Goal: Find specific page/section: Find specific page/section

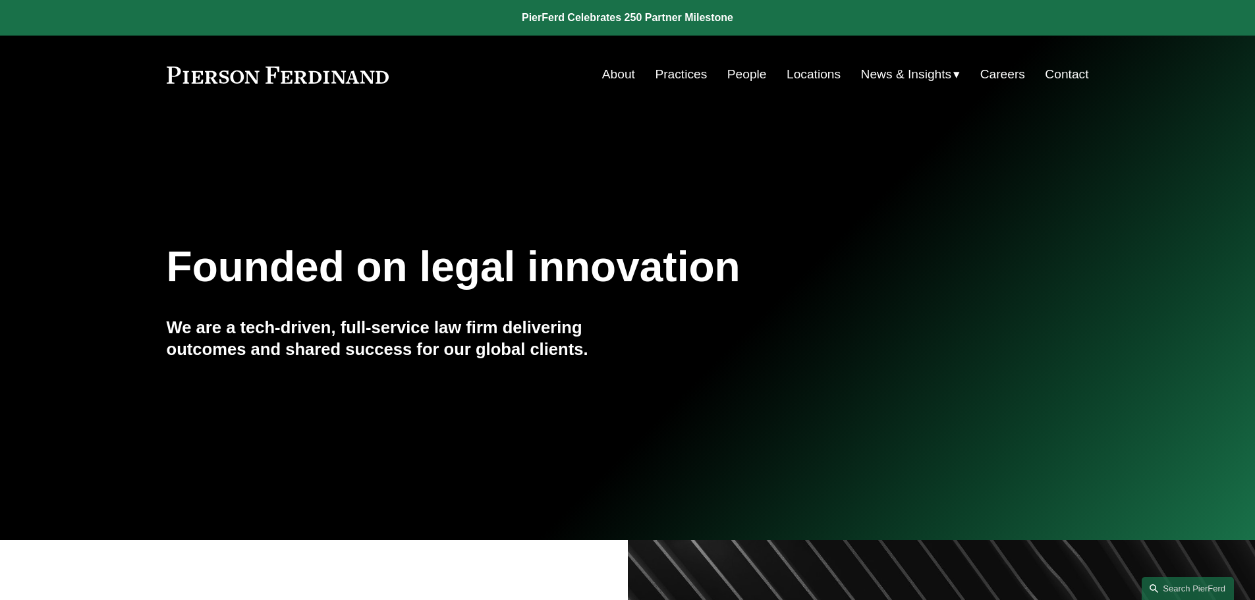
click at [754, 72] on link "People" at bounding box center [747, 74] width 40 height 25
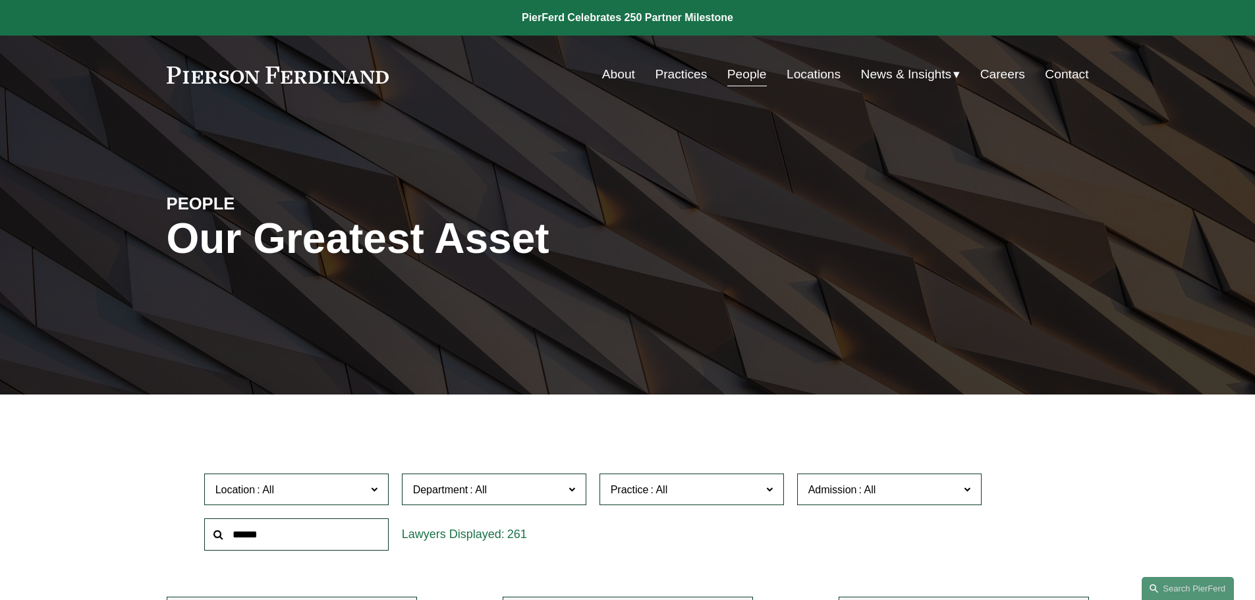
click at [353, 525] on input "text" at bounding box center [296, 535] width 184 height 32
type input "*****"
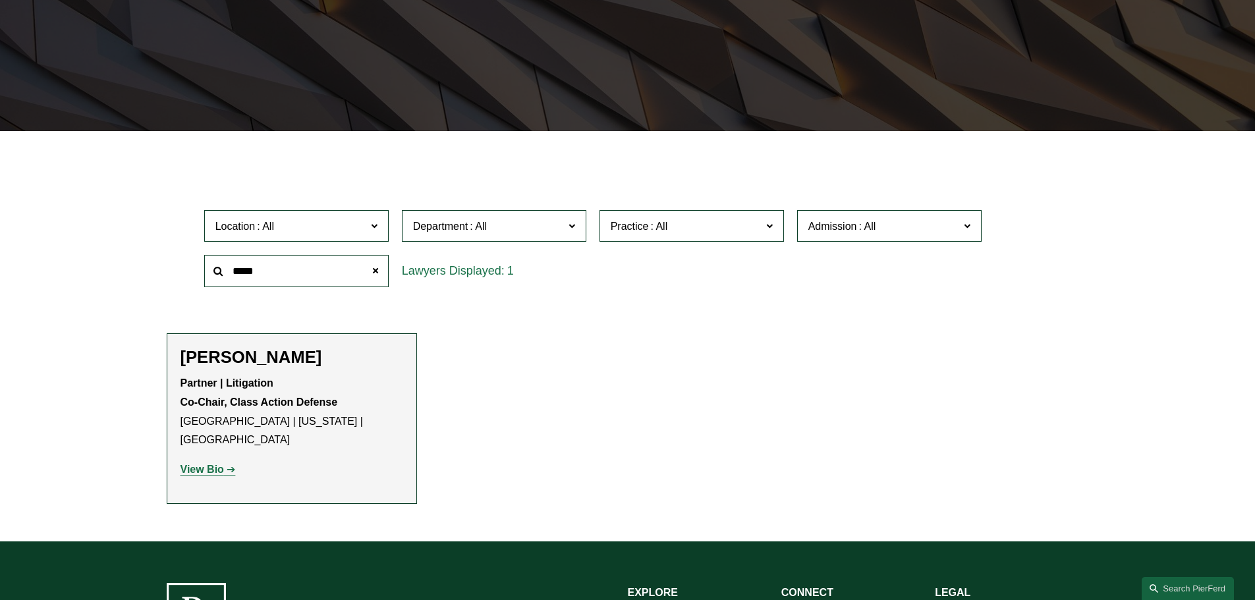
click at [212, 464] on strong "View Bio" at bounding box center [202, 469] width 43 height 11
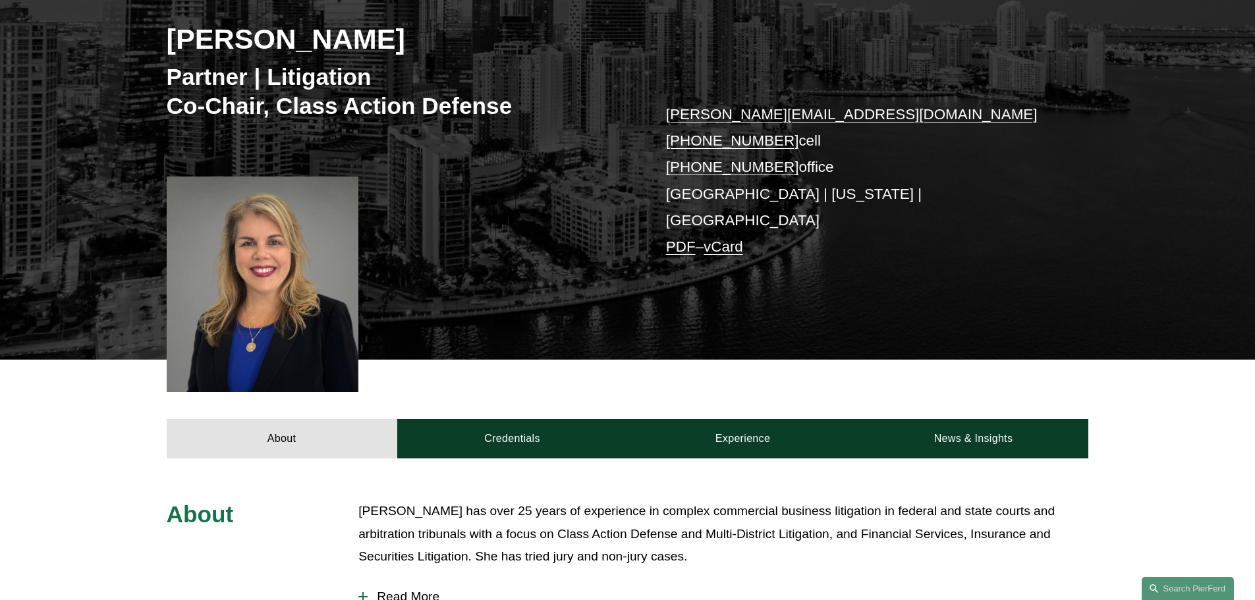
scroll to position [264, 0]
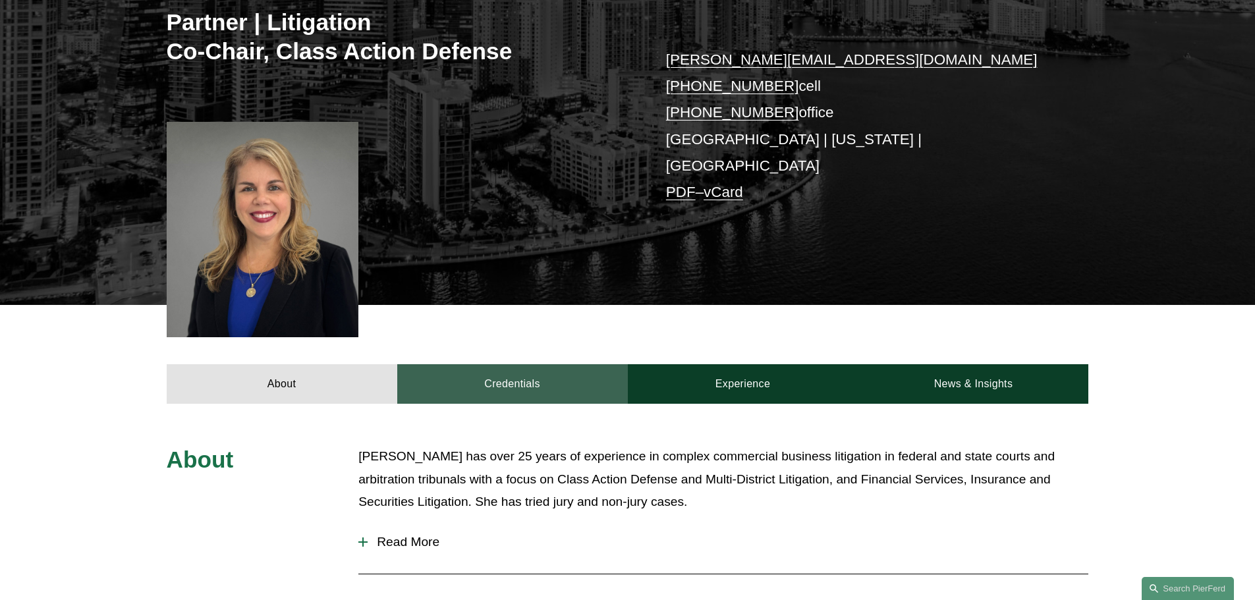
click at [525, 364] on link "Credentials" at bounding box center [512, 384] width 231 height 40
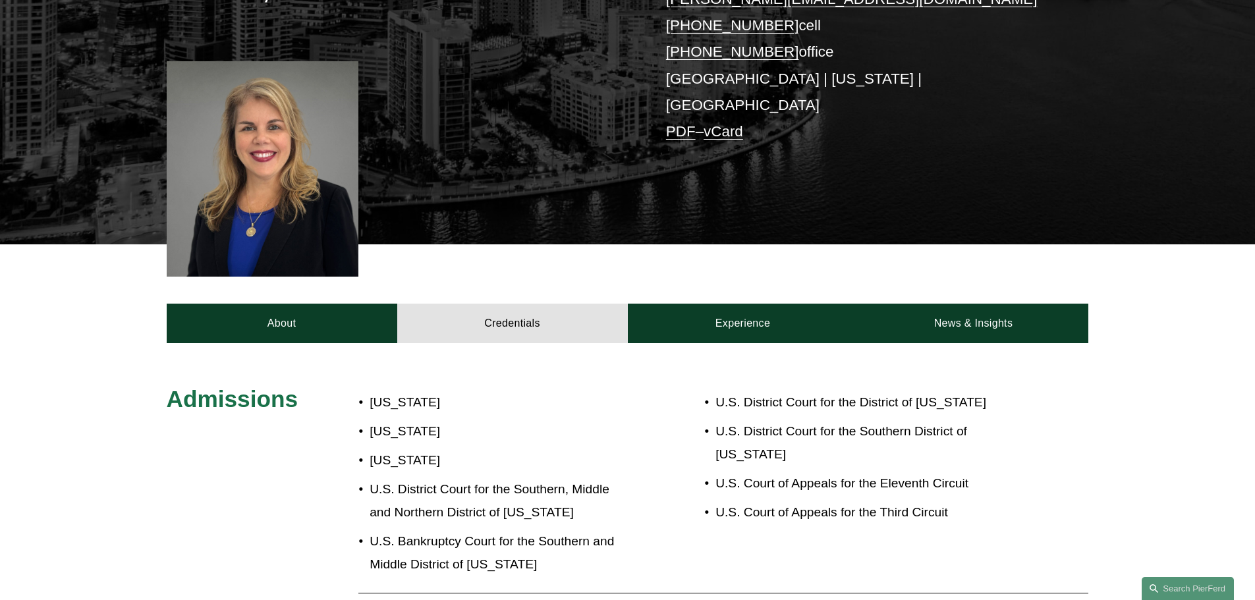
scroll to position [395, 0]
